Goal: Ask a question

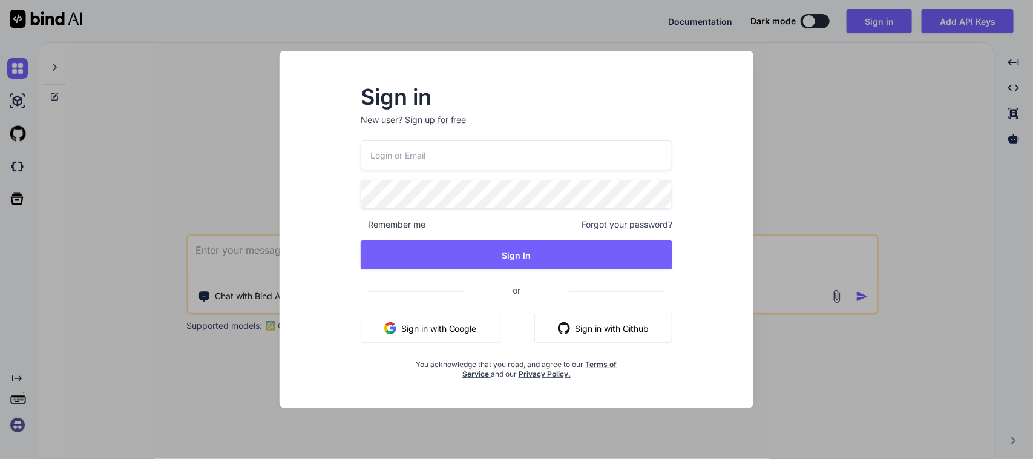
click at [462, 336] on button "Sign in with Google" at bounding box center [431, 327] width 140 height 29
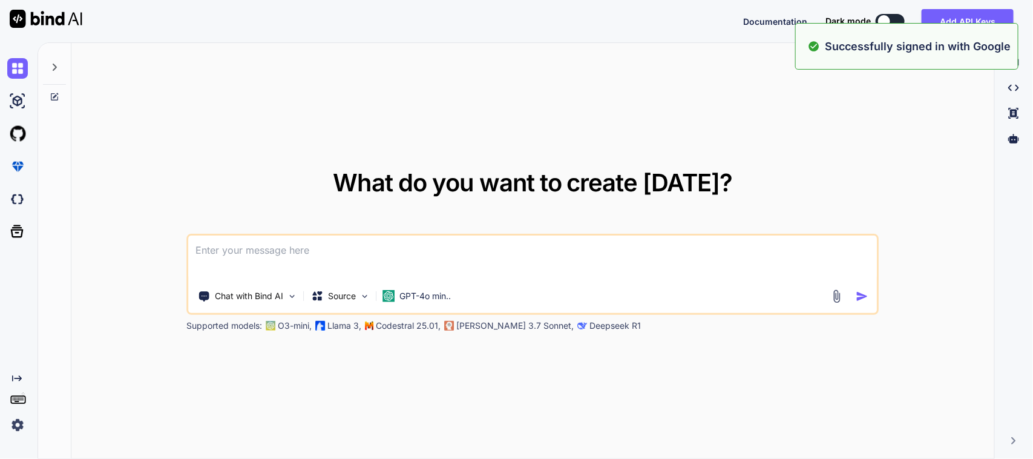
click at [494, 260] on textarea at bounding box center [533, 257] width 688 height 45
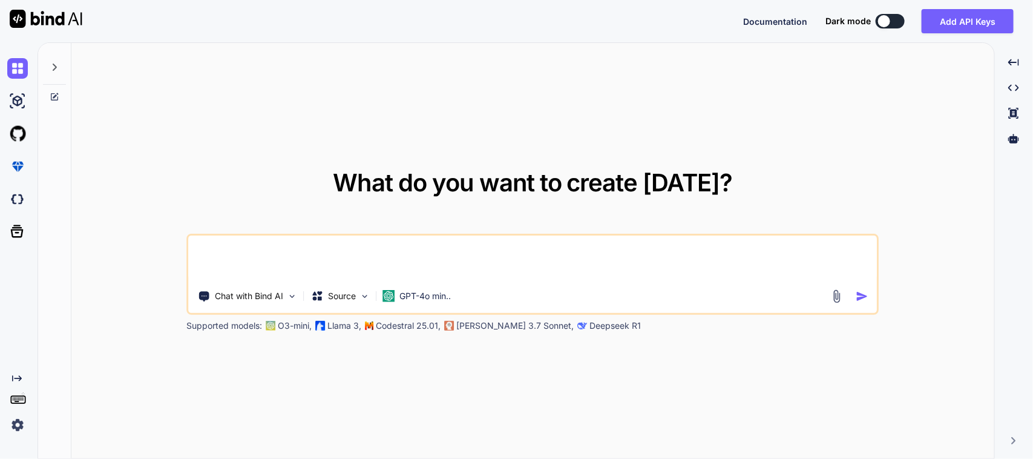
paste textarea "Hi [PERSON_NAME], I hope this message finds you well. I would like to clarify t…"
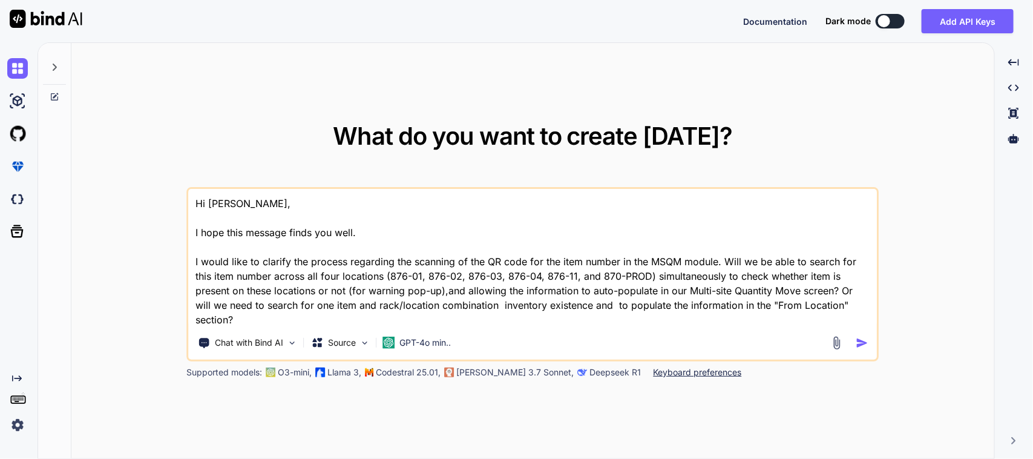
scroll to position [8, 0]
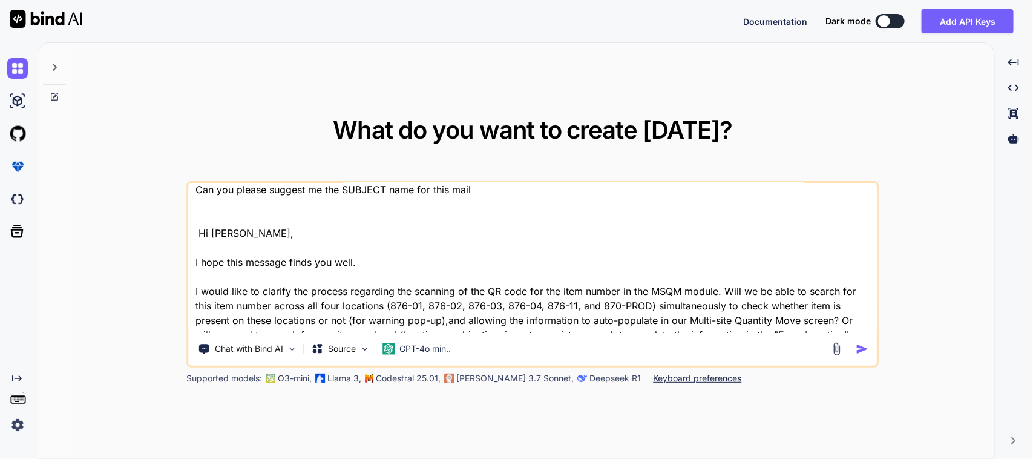
type textarea "Can you please suggest me the SUBJECT name for this mail. Hi [PERSON_NAME], I h…"
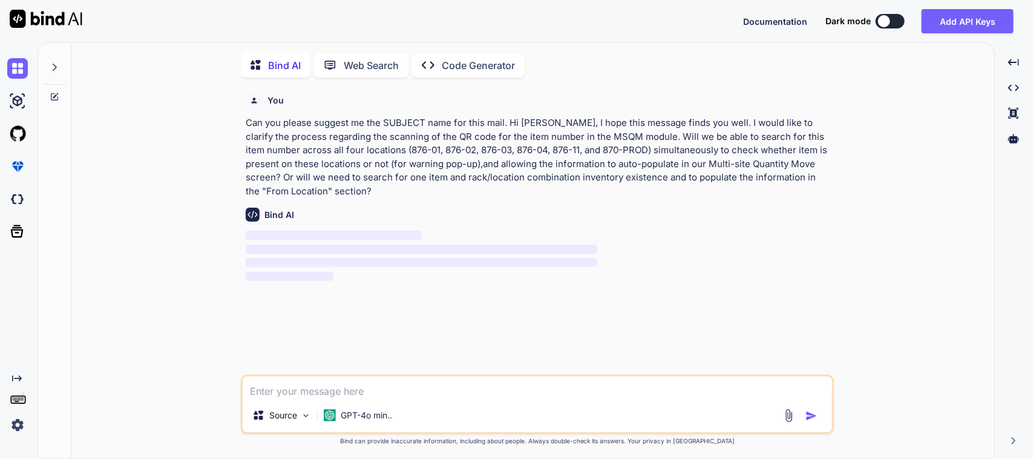
scroll to position [5, 0]
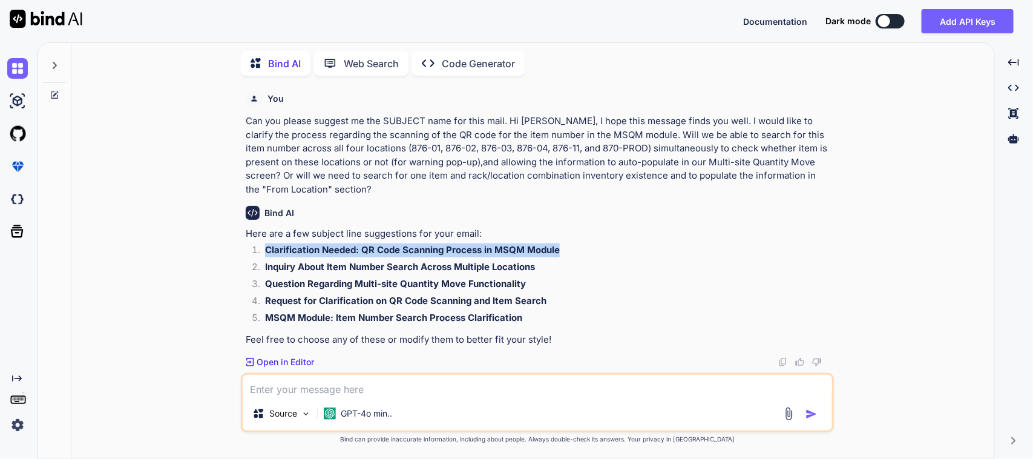
drag, startPoint x: 263, startPoint y: 248, endPoint x: 637, endPoint y: 270, distance: 374.6
click at [563, 249] on li "Clarification Needed: QR Code Scanning Process in MSQM Module" at bounding box center [543, 251] width 576 height 17
copy strong "Clarification Needed: QR Code Scanning Process in MSQM Module"
